Goal: Information Seeking & Learning: Learn about a topic

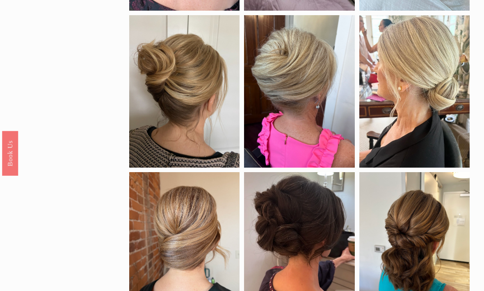
scroll to position [228, 0]
click at [316, 119] on div at bounding box center [299, 91] width 110 height 153
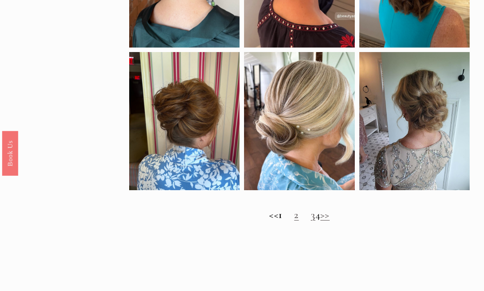
scroll to position [506, 0]
click at [294, 221] on link "2" at bounding box center [296, 215] width 5 height 12
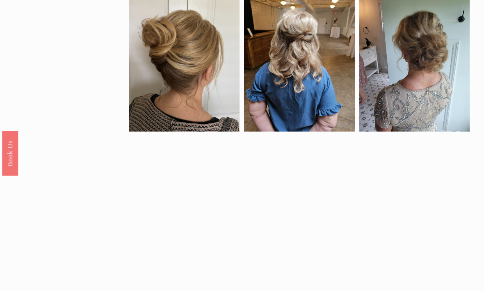
scroll to position [408, 0]
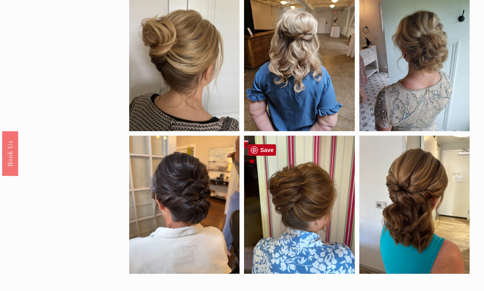
click at [329, 196] on div at bounding box center [299, 205] width 110 height 138
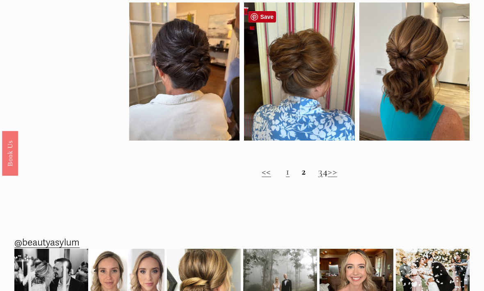
scroll to position [541, 0]
click at [318, 176] on link "3" at bounding box center [320, 171] width 5 height 12
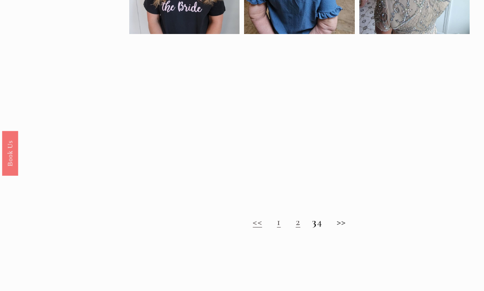
scroll to position [476, 0]
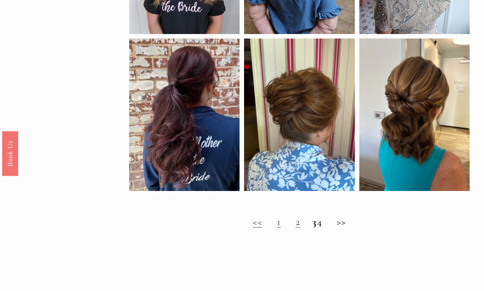
click at [315, 142] on div at bounding box center [299, 115] width 110 height 153
click at [312, 224] on strong "3" at bounding box center [314, 222] width 5 height 12
click at [312, 227] on strong "3" at bounding box center [314, 222] width 5 height 12
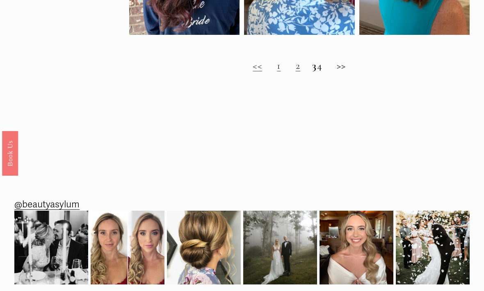
scroll to position [620, 0]
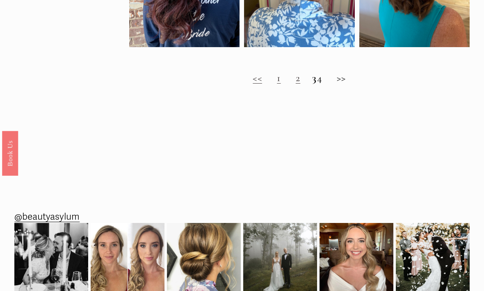
click at [329, 83] on h2 "<< 1 2 3 4 >>" at bounding box center [299, 79] width 340 height 12
click at [350, 82] on h2 "<< 1 2 3 4 >>" at bounding box center [299, 79] width 340 height 12
click at [347, 84] on h2 "<< 1 2 3 4 >>" at bounding box center [299, 79] width 340 height 12
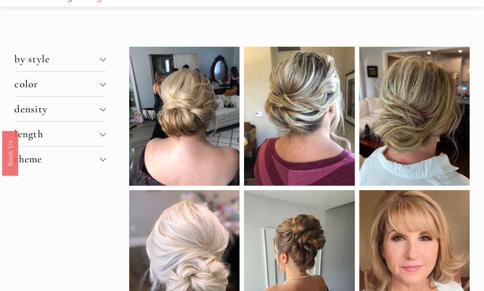
scroll to position [24, 0]
click at [104, 111] on div at bounding box center [103, 108] width 6 height 6
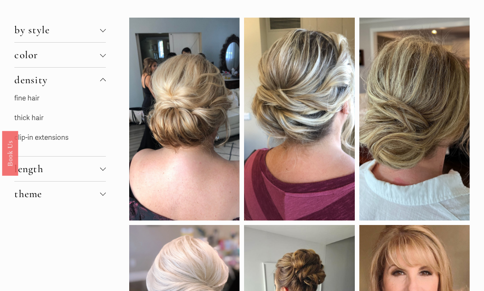
scroll to position [54, 0]
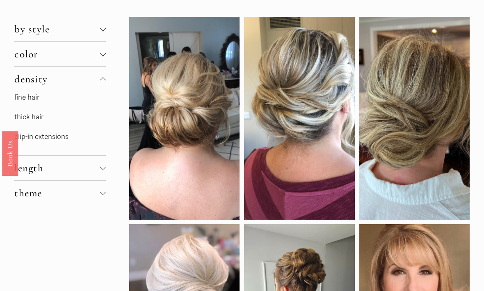
click at [37, 102] on link "fine hair" at bounding box center [26, 97] width 25 height 9
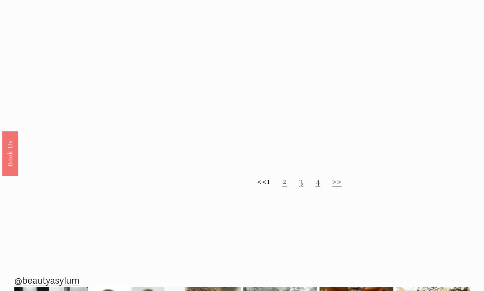
scroll to position [684, 0]
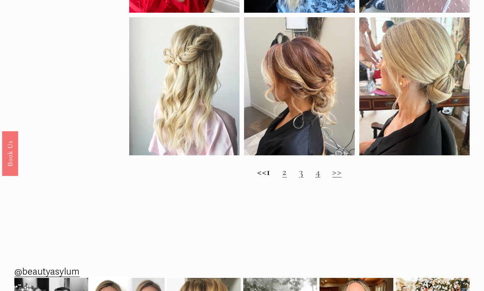
click at [287, 174] on link "2" at bounding box center [284, 172] width 5 height 12
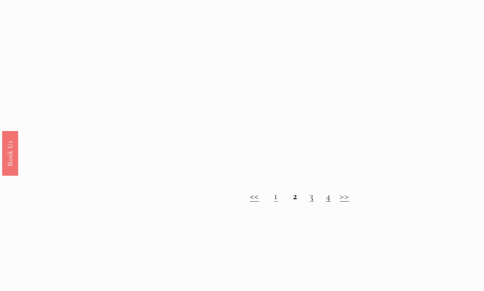
scroll to position [631, 0]
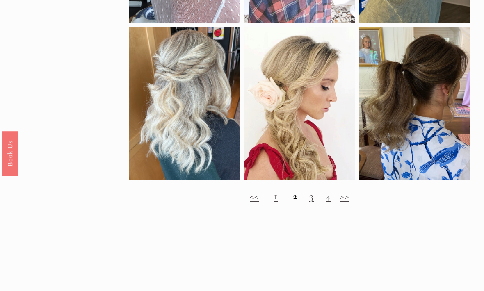
click at [311, 199] on link "3" at bounding box center [311, 196] width 5 height 12
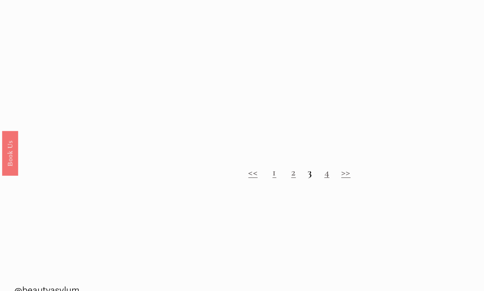
scroll to position [655, 0]
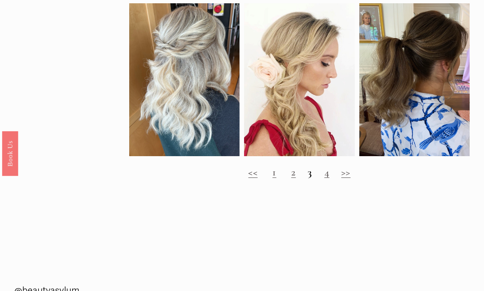
click at [326, 179] on link "4" at bounding box center [327, 172] width 5 height 12
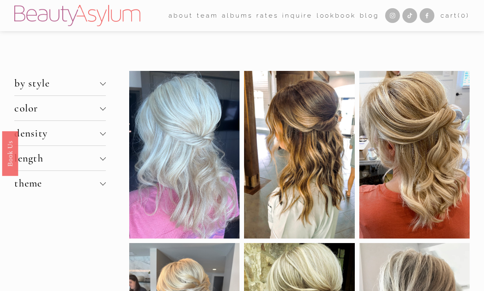
click at [265, 14] on link "Rates" at bounding box center [267, 15] width 22 height 13
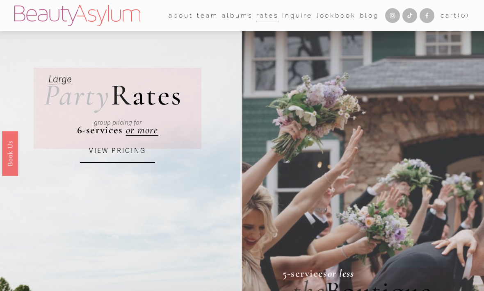
click at [266, 14] on link "Rates" at bounding box center [267, 15] width 22 height 13
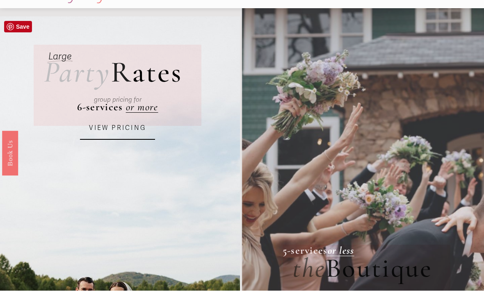
scroll to position [23, 0]
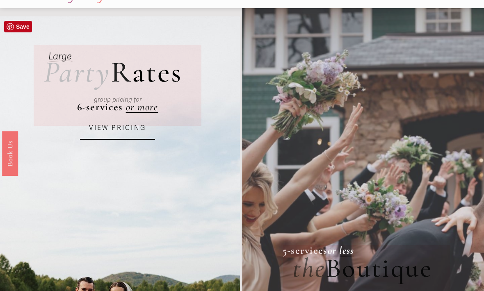
click at [148, 109] on div "group pricing for" at bounding box center [118, 100] width 130 height 24
click at [135, 137] on link "VIEW PRICING" at bounding box center [117, 128] width 75 height 23
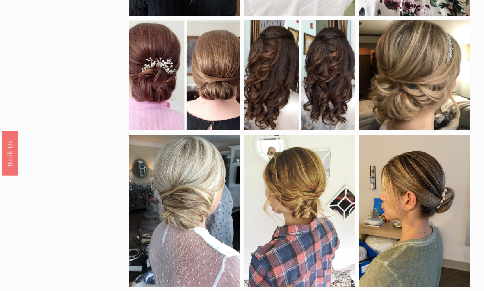
scroll to position [342, 0]
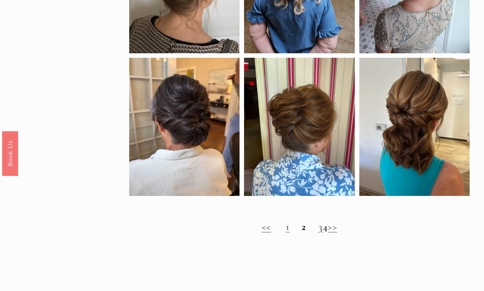
scroll to position [531, 0]
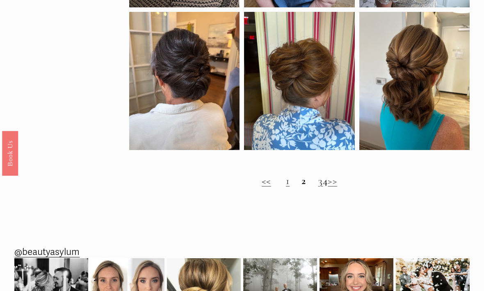
click at [286, 187] on link "1" at bounding box center [288, 181] width 4 height 12
